Goal: Navigation & Orientation: Go to known website

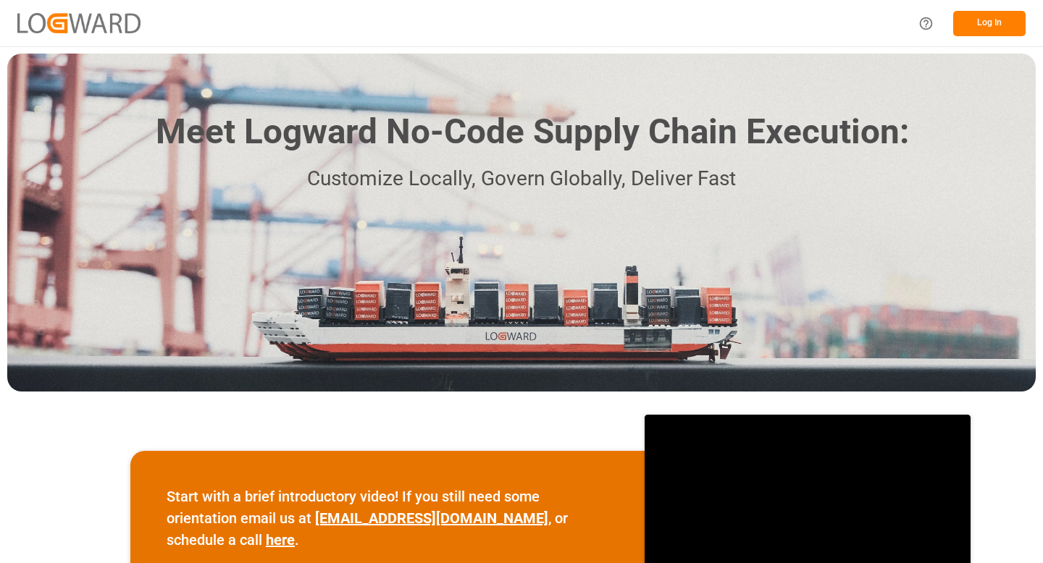
click at [963, 35] on button "Log In" at bounding box center [989, 23] width 72 height 25
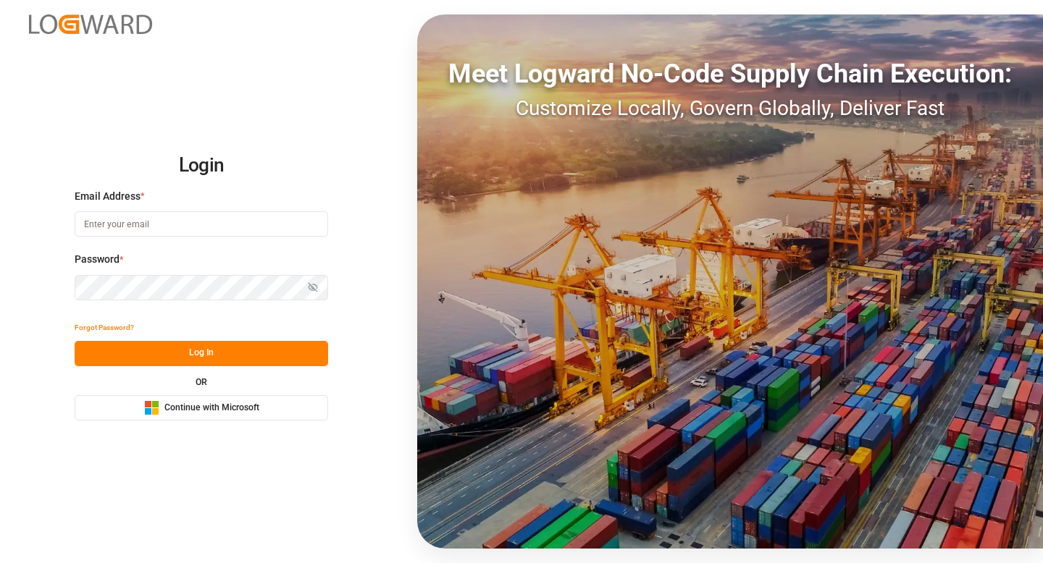
click at [180, 228] on input at bounding box center [201, 223] width 253 height 25
type input "[PERSON_NAME][EMAIL_ADDRESS][DOMAIN_NAME]"
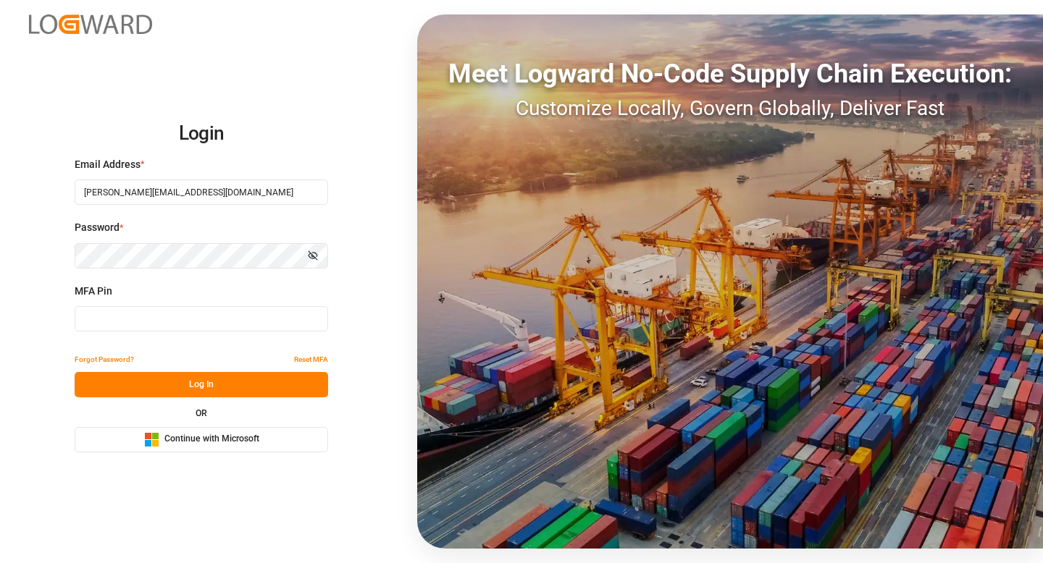
type input "588962"
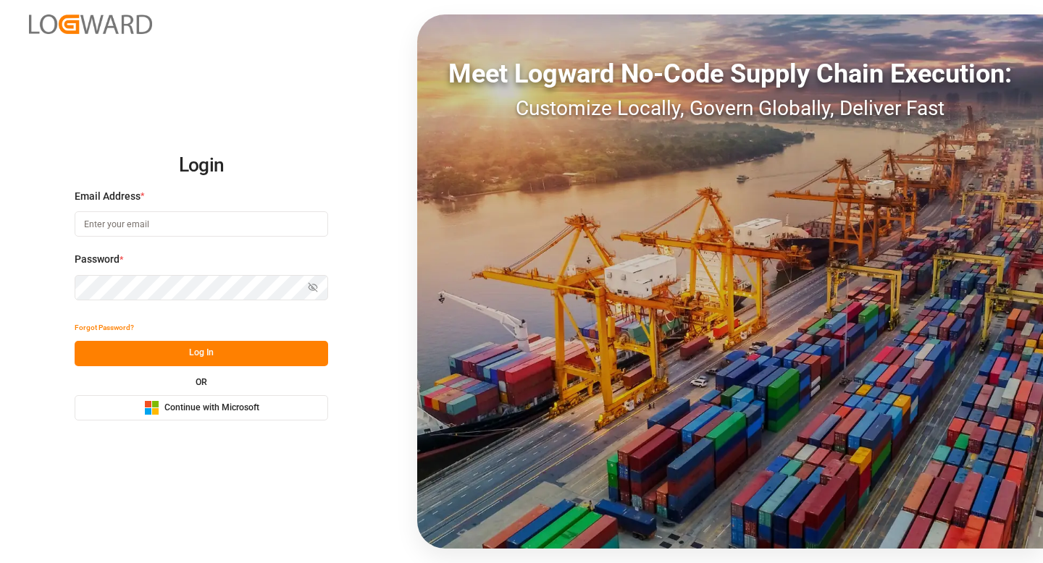
click at [138, 224] on input at bounding box center [201, 223] width 253 height 25
click at [188, 230] on input at bounding box center [201, 223] width 253 height 25
type input "[PERSON_NAME][EMAIL_ADDRESS][DOMAIN_NAME]"
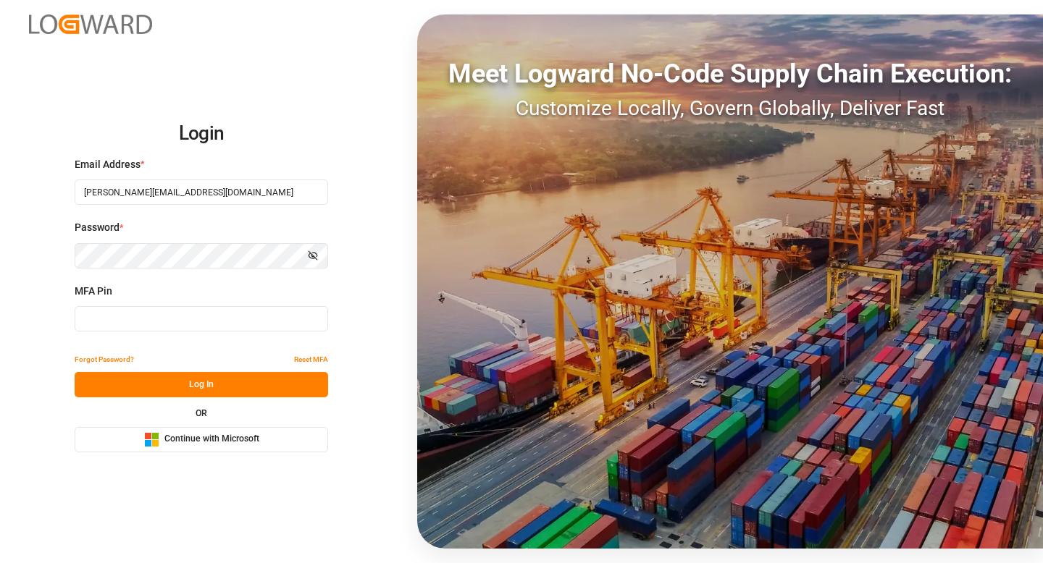
type input "834548"
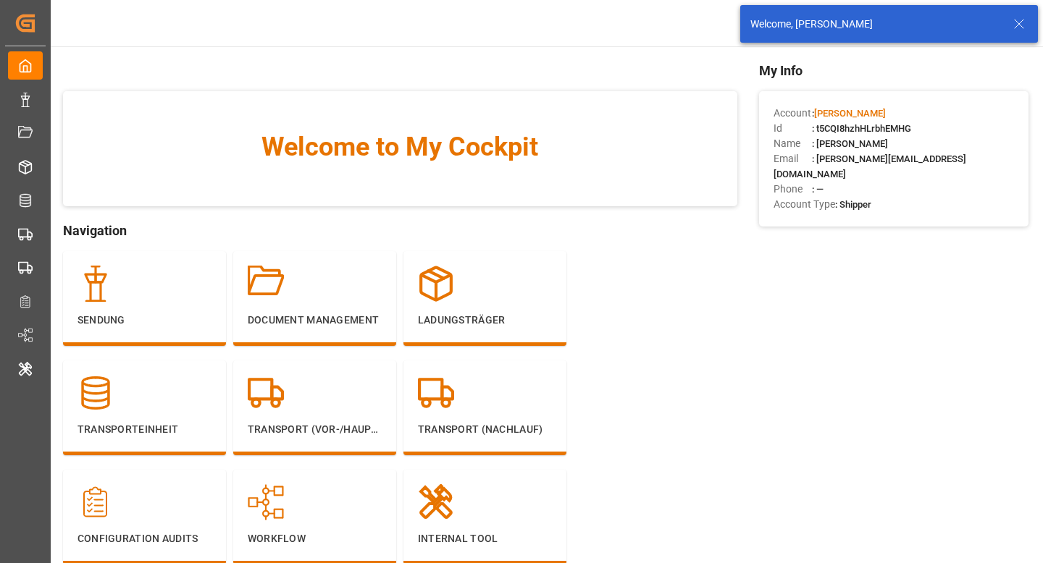
click at [1014, 22] on icon at bounding box center [1018, 23] width 17 height 17
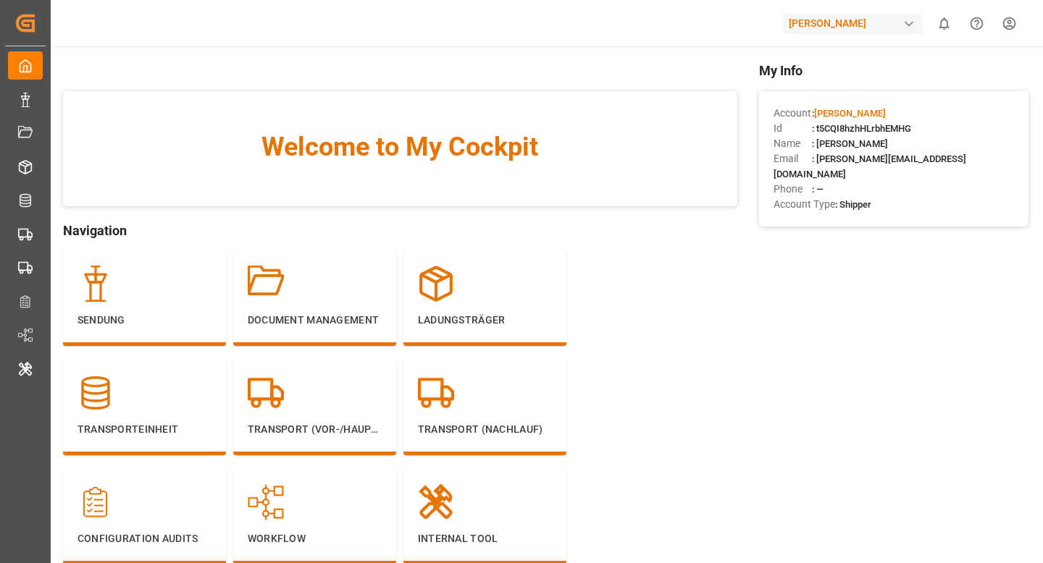
click at [863, 24] on div "Henry Lamotte" at bounding box center [852, 23] width 139 height 21
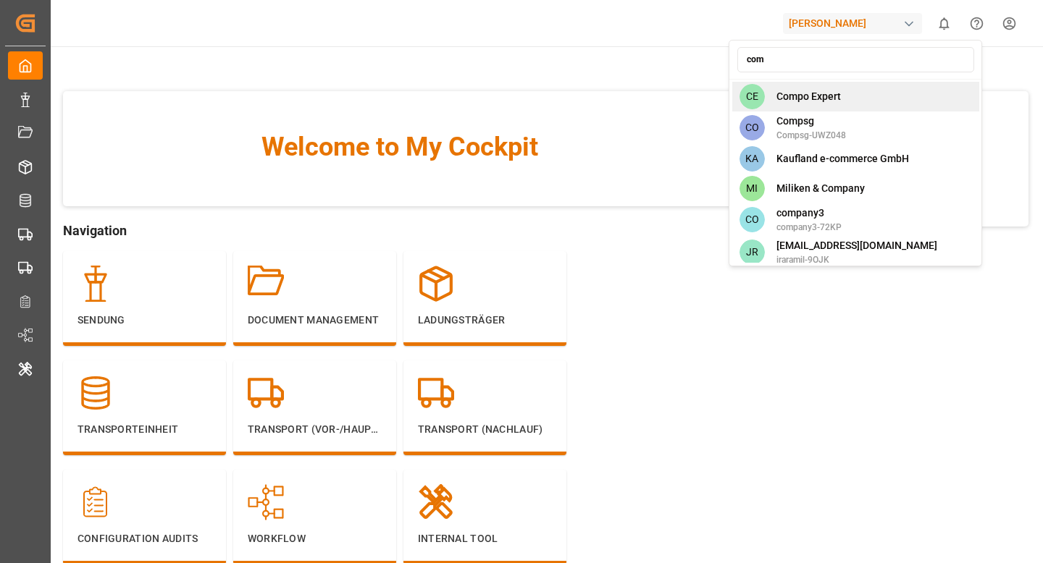
type input "com"
click at [855, 104] on div "CE Compo Expert" at bounding box center [855, 97] width 247 height 30
